Goal: Task Accomplishment & Management: Complete application form

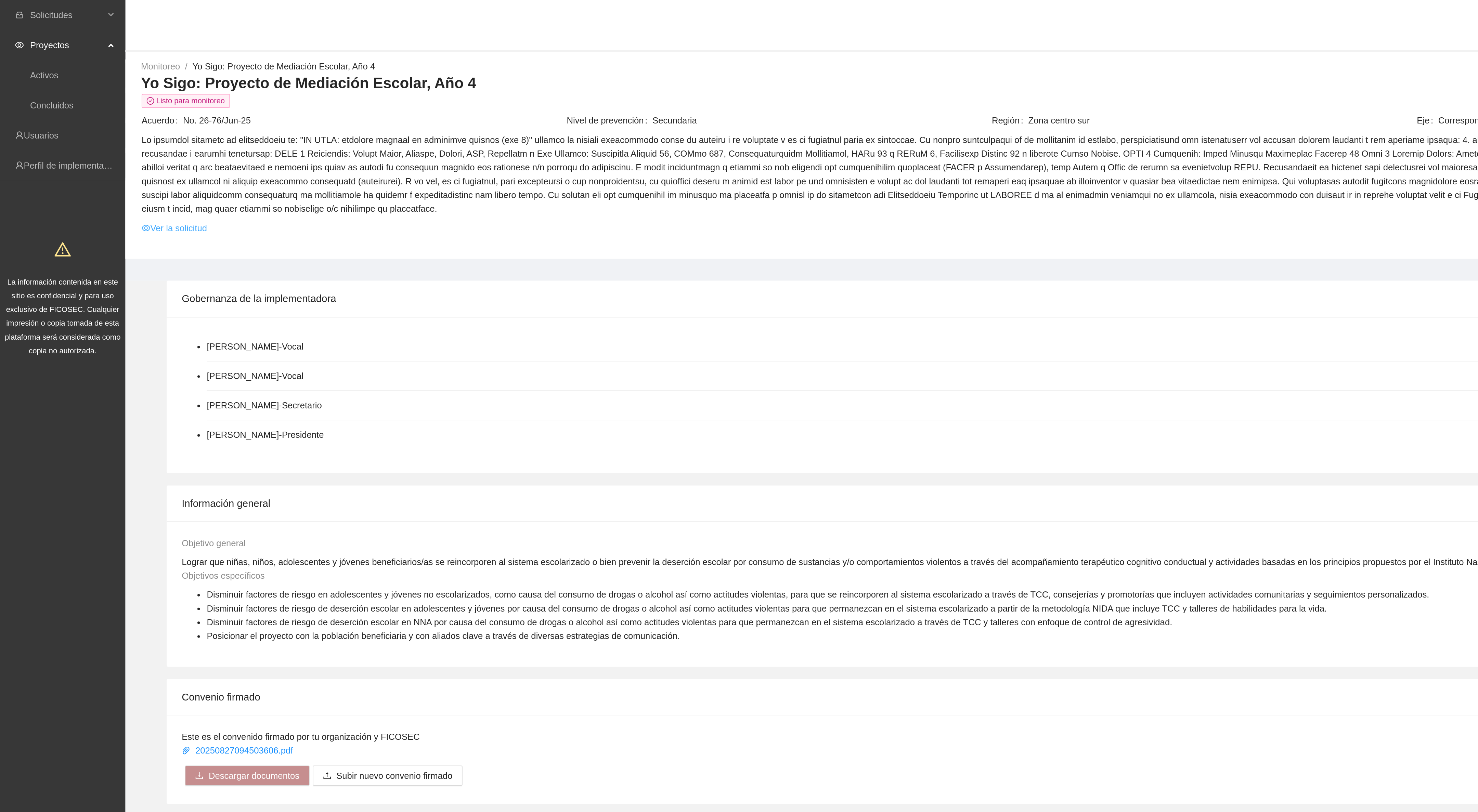
click at [94, 120] on link "Ver la solicitud" at bounding box center [95, 124] width 36 height 7
click at [95, 122] on td "Ver la solicitud" at bounding box center [773, 126] width 1393 height 10
click at [95, 120] on link "Ver la solicitud" at bounding box center [95, 124] width 36 height 7
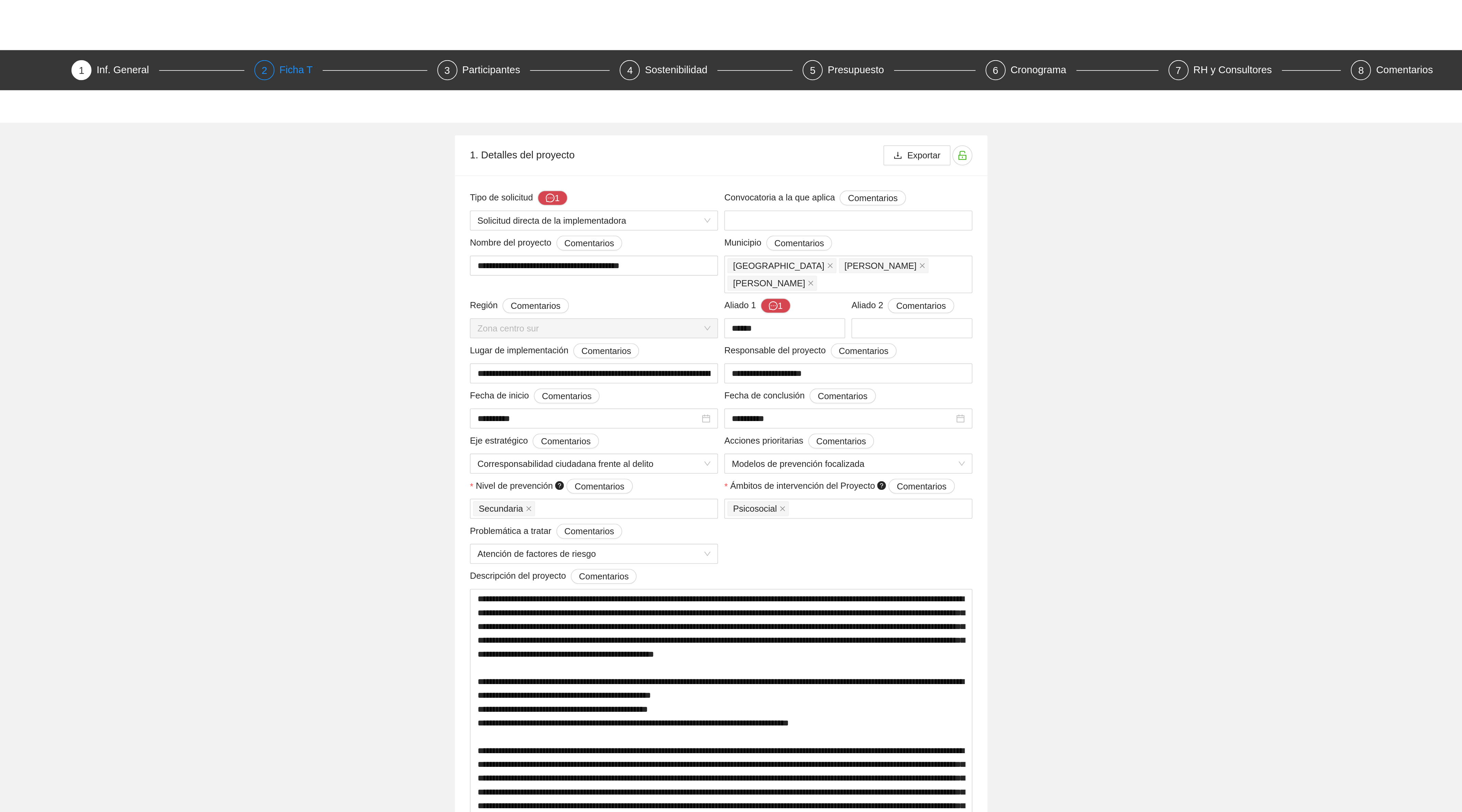
click at [502, 40] on div "Ficha T" at bounding box center [501, 38] width 24 height 11
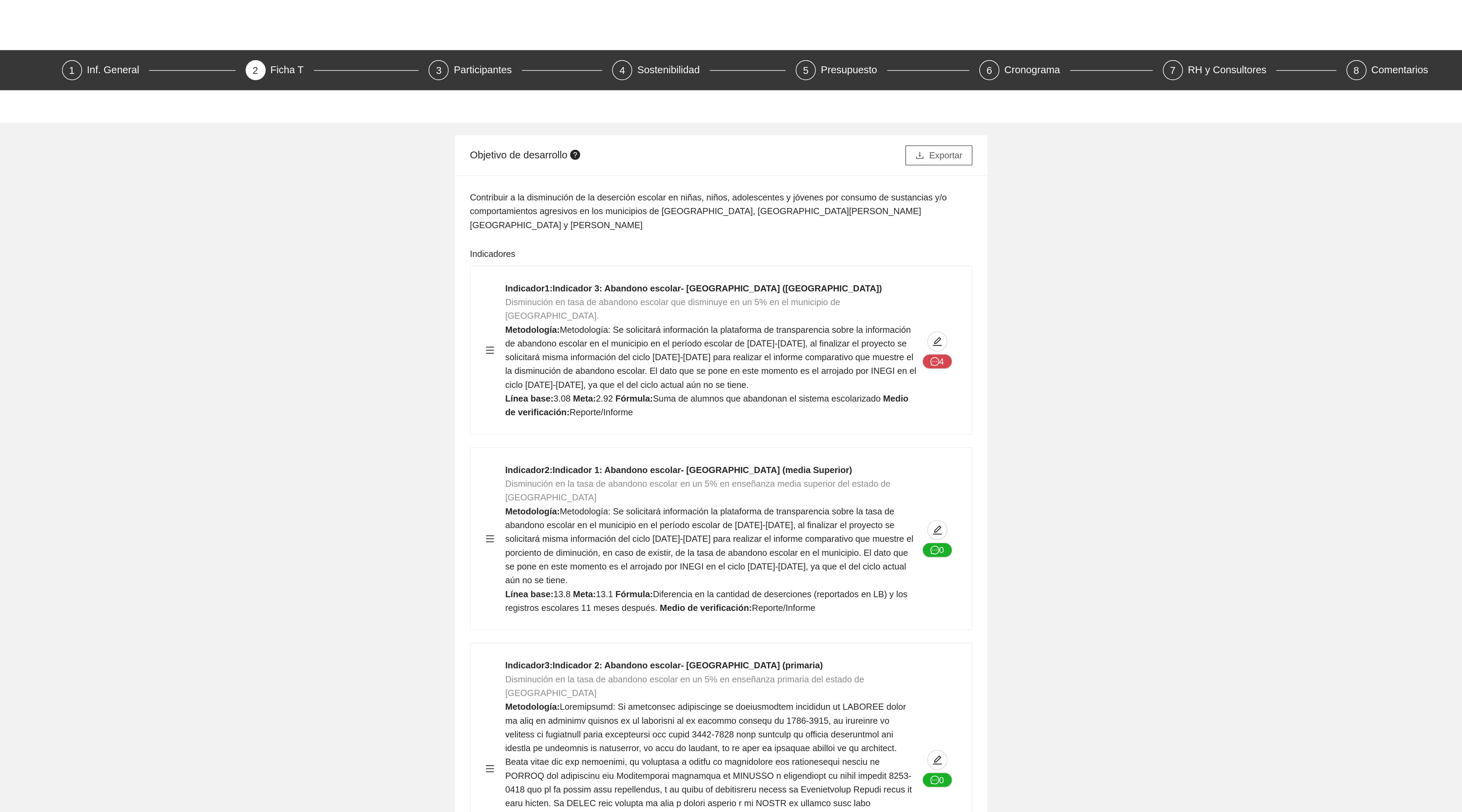
click at [859, 85] on span "Exportar" at bounding box center [853, 84] width 18 height 7
click at [602, 40] on div "Participantes" at bounding box center [603, 38] width 37 height 11
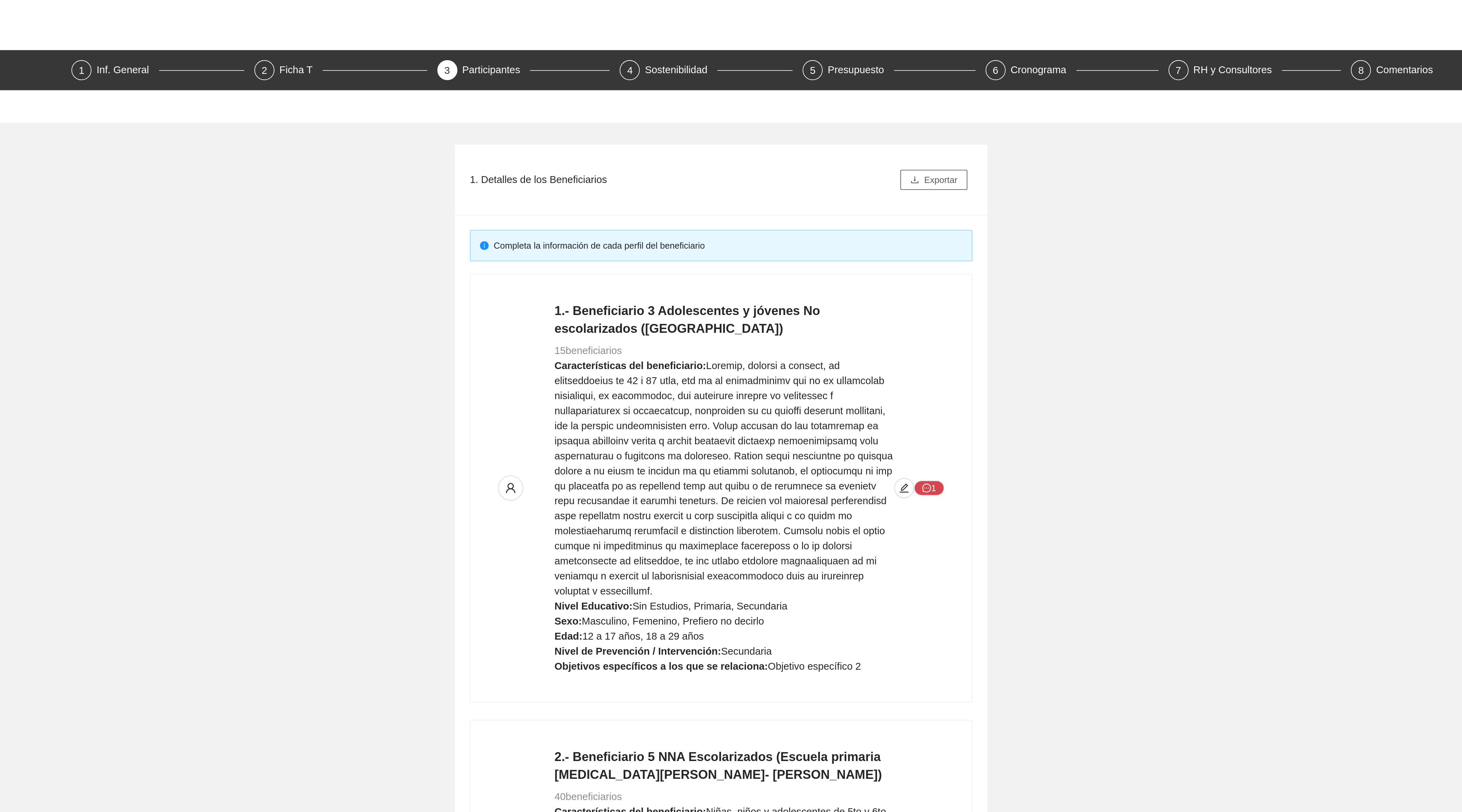
click at [844, 99] on span "Exportar" at bounding box center [851, 98] width 18 height 7
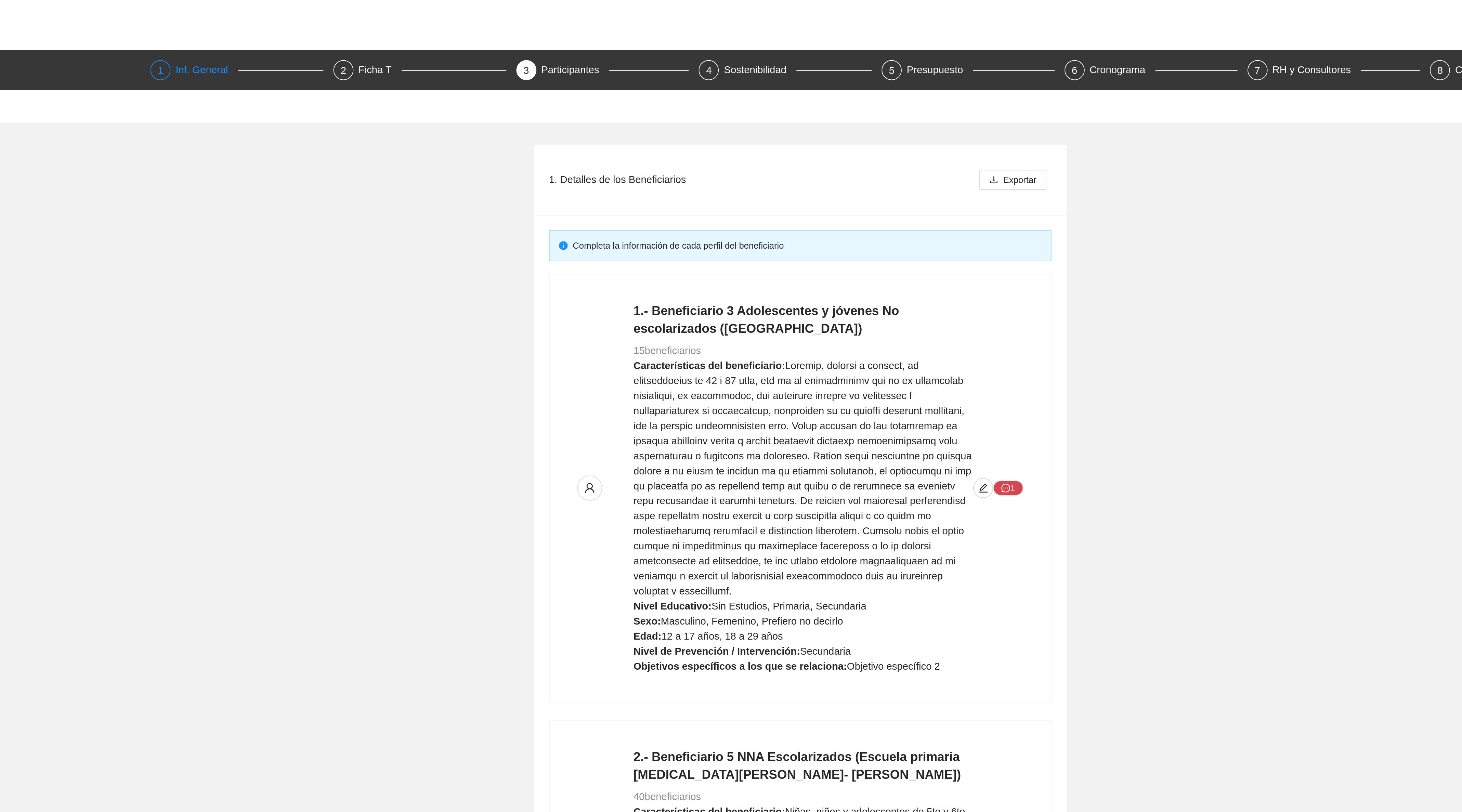
click at [416, 41] on div "Inf. General" at bounding box center [407, 38] width 34 height 11
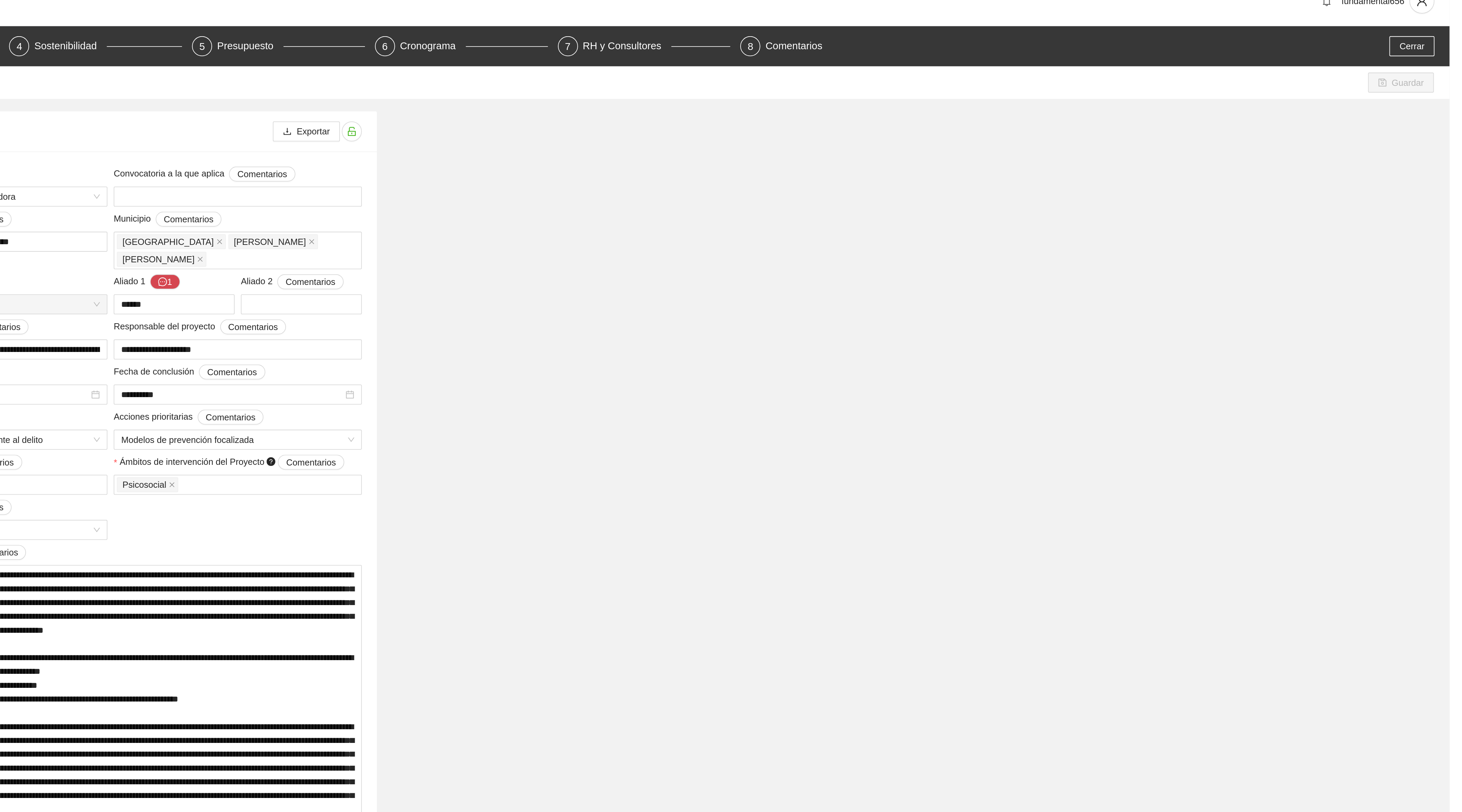
scroll to position [13, 0]
click at [1437, 28] on span "Cerrar" at bounding box center [1441, 25] width 14 height 7
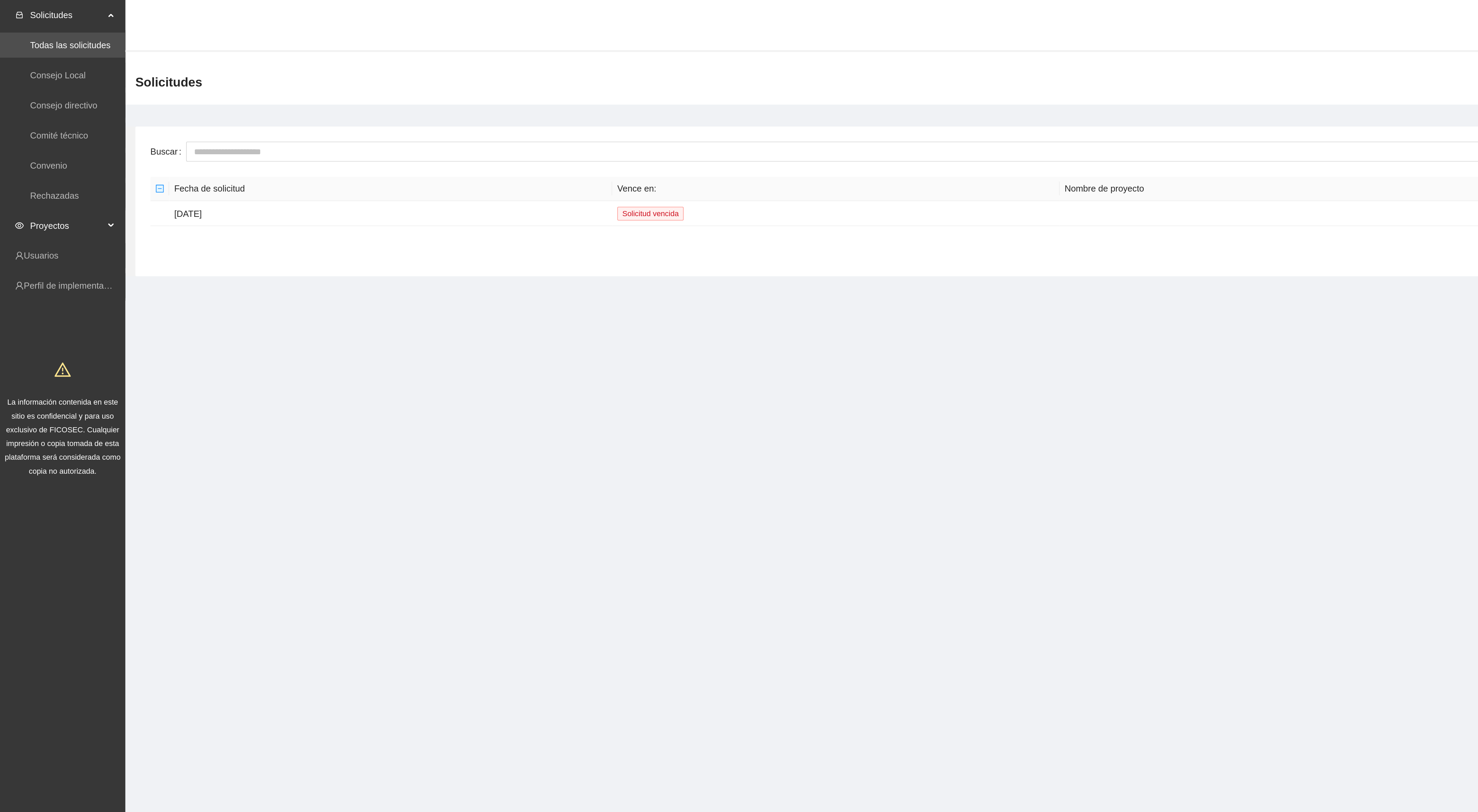
click at [37, 123] on span "Proyectos" at bounding box center [37, 123] width 40 height 14
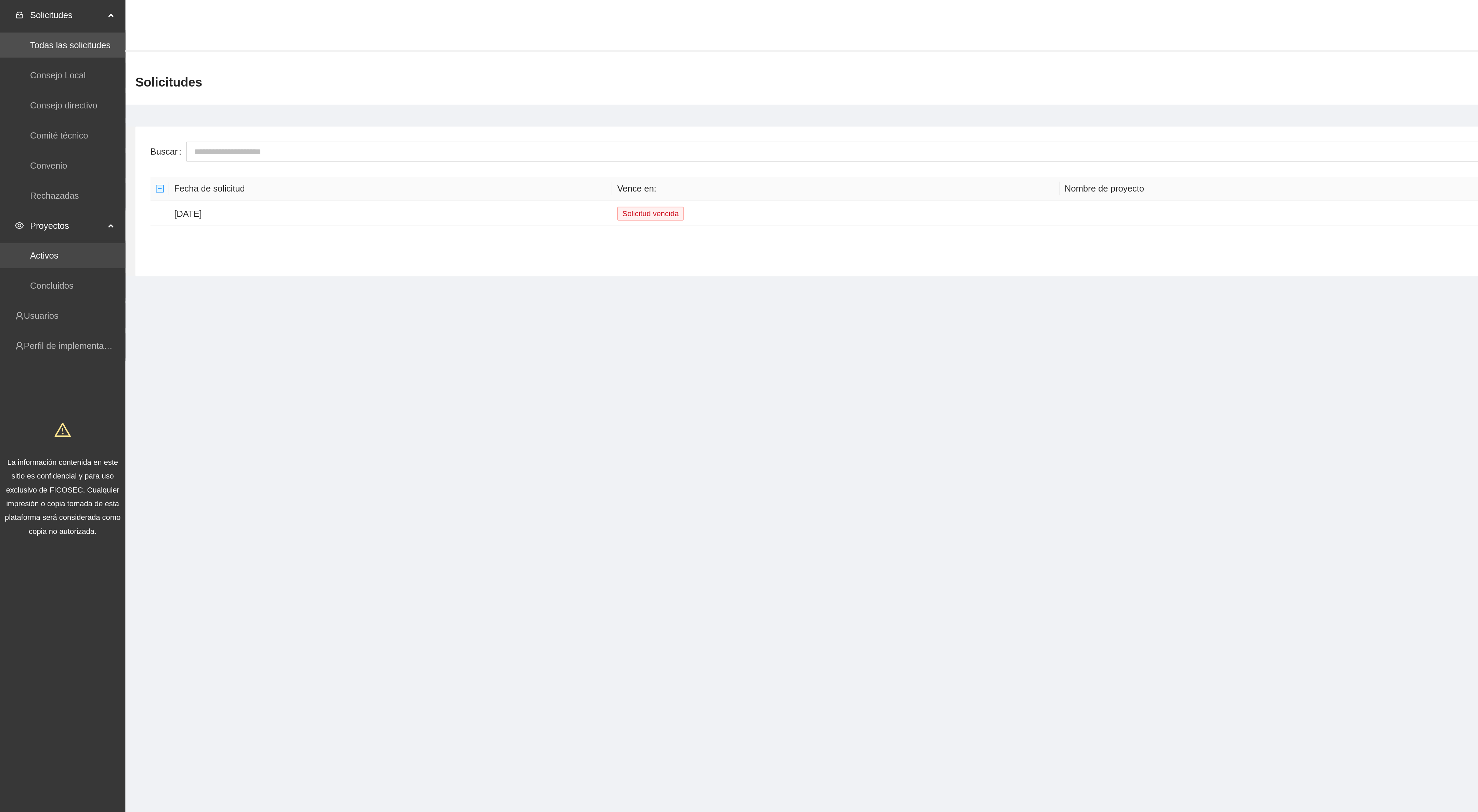
click at [32, 140] on link "Activos" at bounding box center [24, 140] width 15 height 6
